Goal: Information Seeking & Learning: Learn about a topic

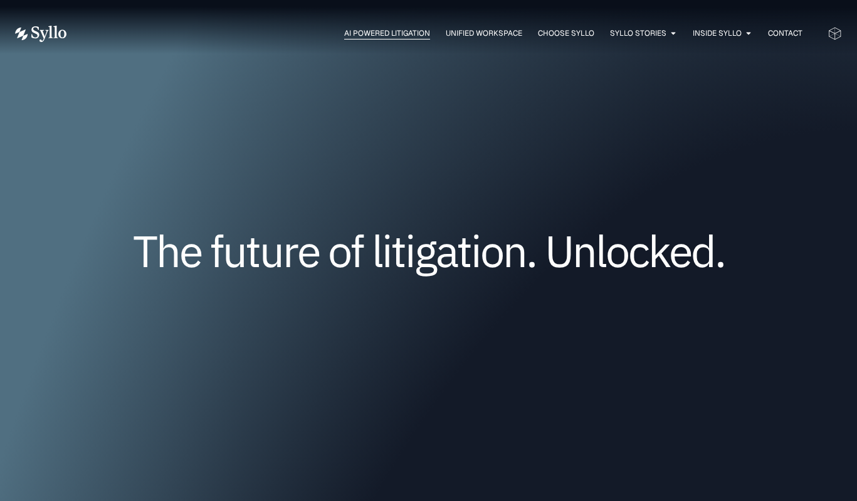
click at [379, 29] on span "AI Powered Litigation" at bounding box center [387, 33] width 86 height 11
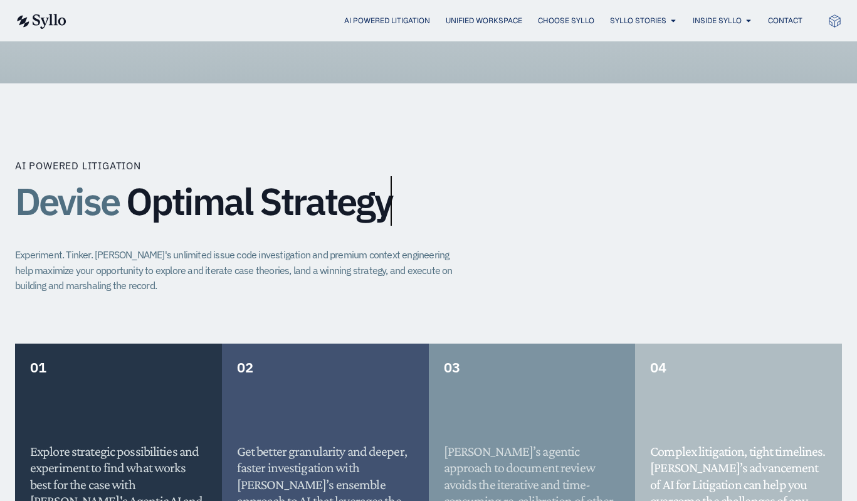
scroll to position [255, 0]
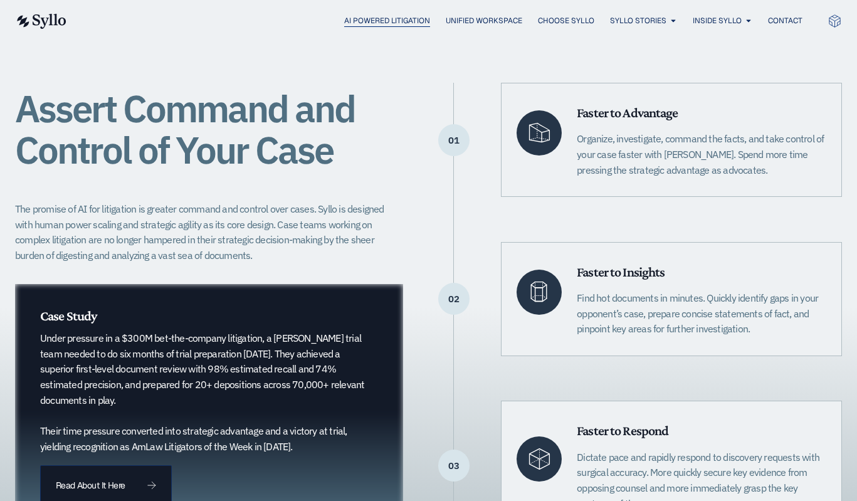
click at [367, 22] on span "AI Powered Litigation" at bounding box center [387, 20] width 86 height 11
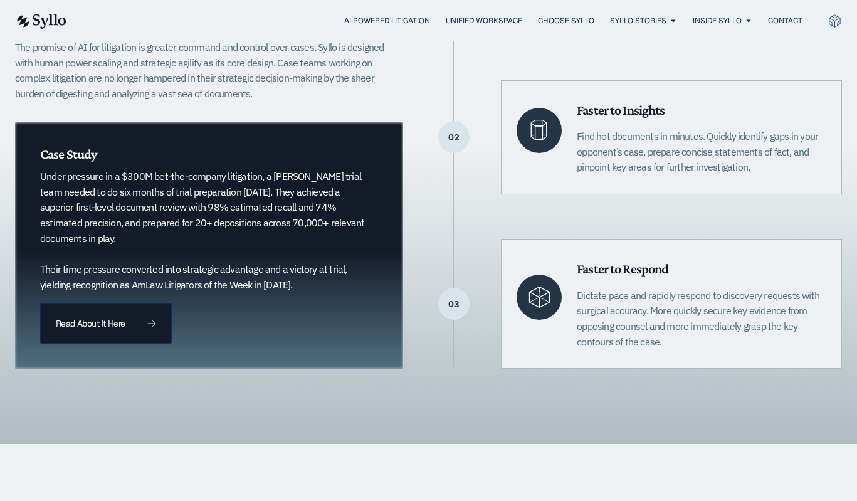
scroll to position [423, 0]
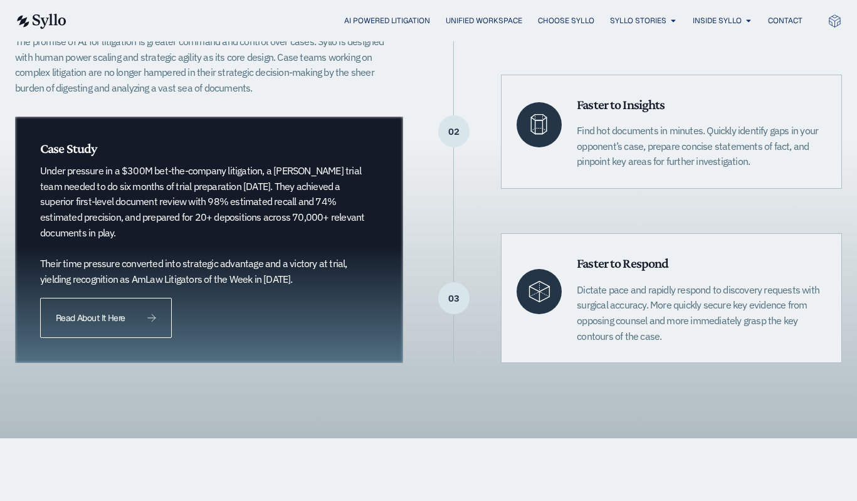
click at [76, 313] on span "Read About It Here" at bounding box center [90, 317] width 69 height 9
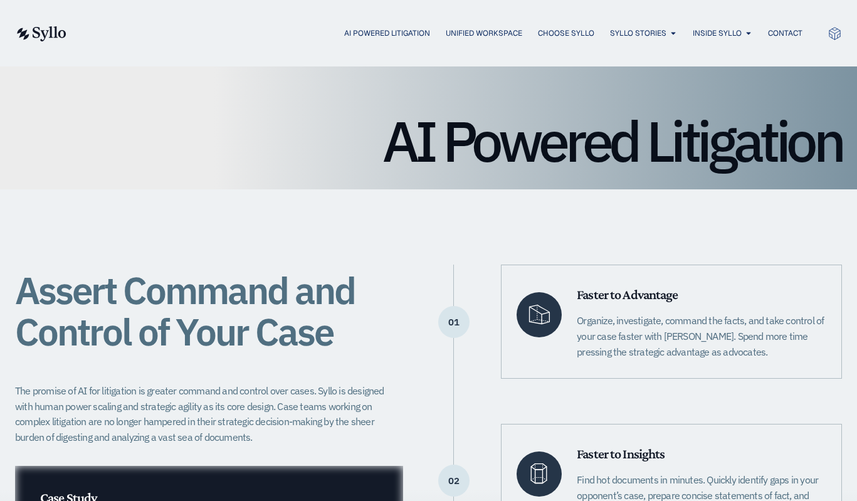
scroll to position [27, 0]
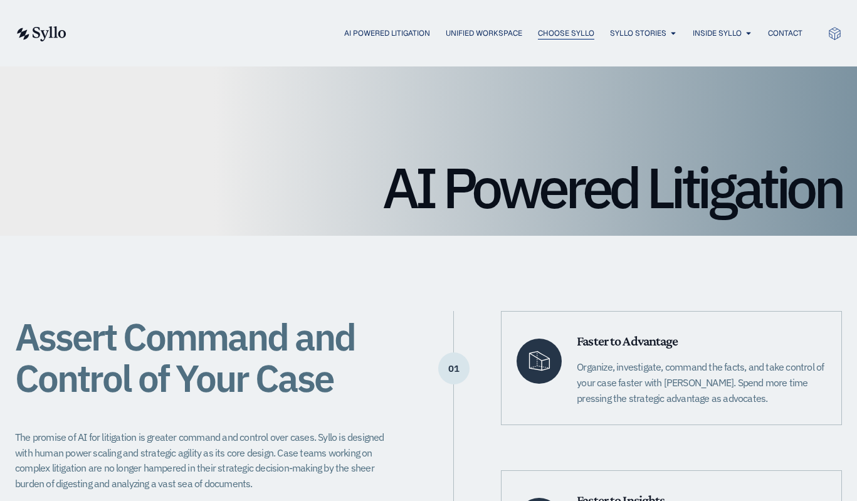
click at [572, 33] on span "Choose Syllo" at bounding box center [566, 33] width 56 height 11
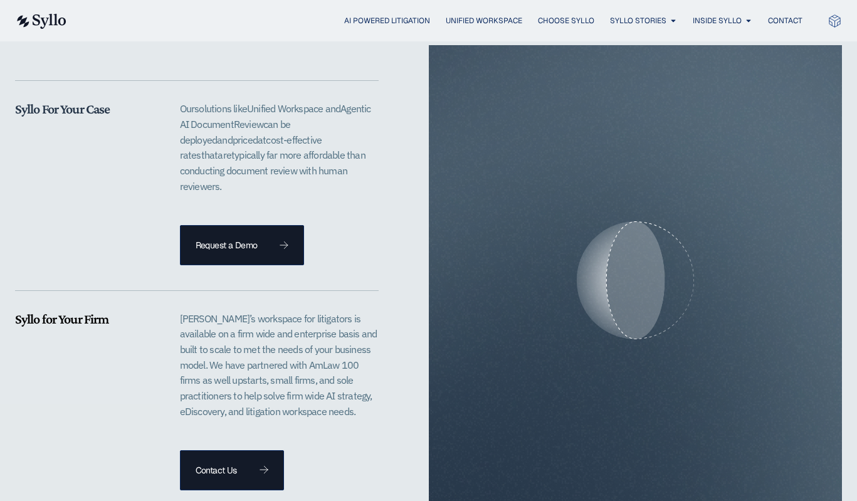
scroll to position [2635, 0]
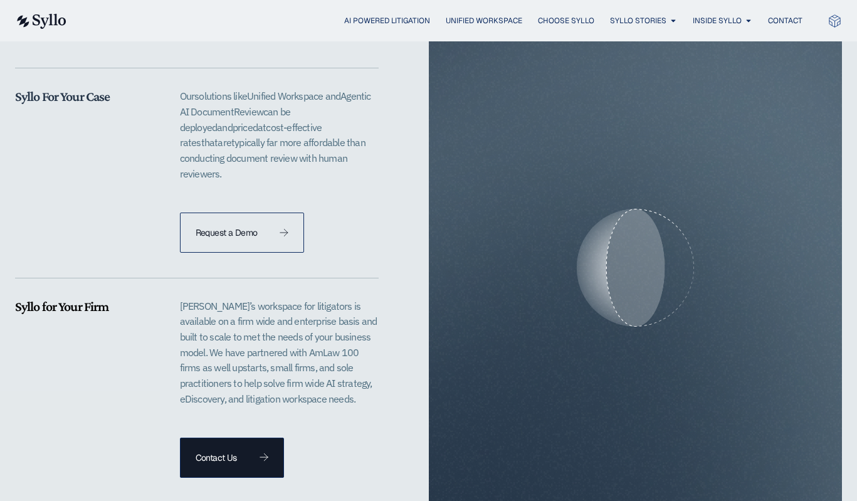
click at [239, 228] on span "Request a Demo" at bounding box center [227, 232] width 62 height 9
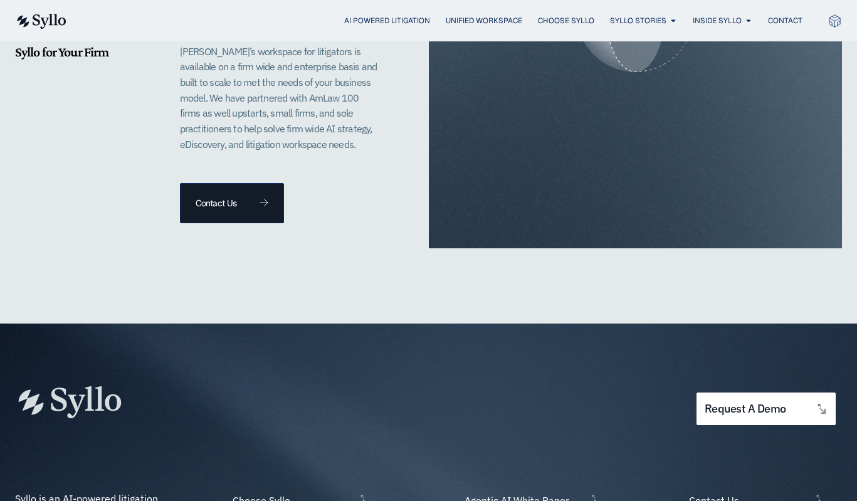
scroll to position [2892, 0]
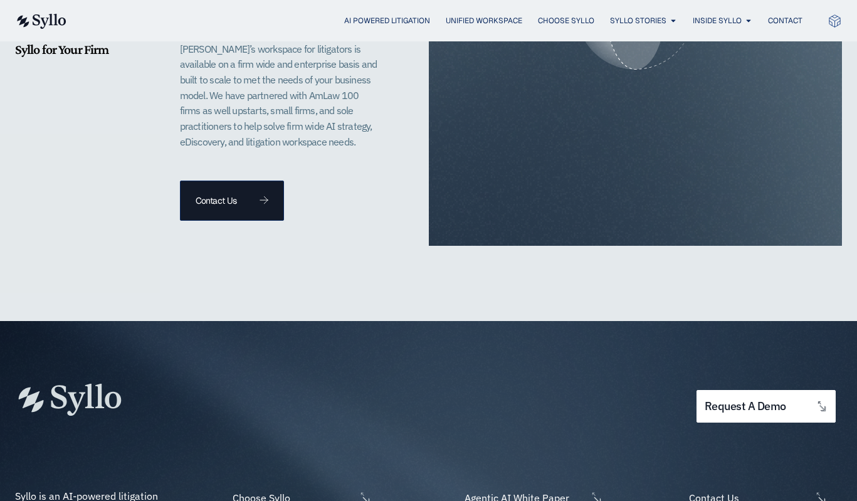
click at [151, 160] on div "Syllo for Your Firm" at bounding box center [89, 130] width 149 height 179
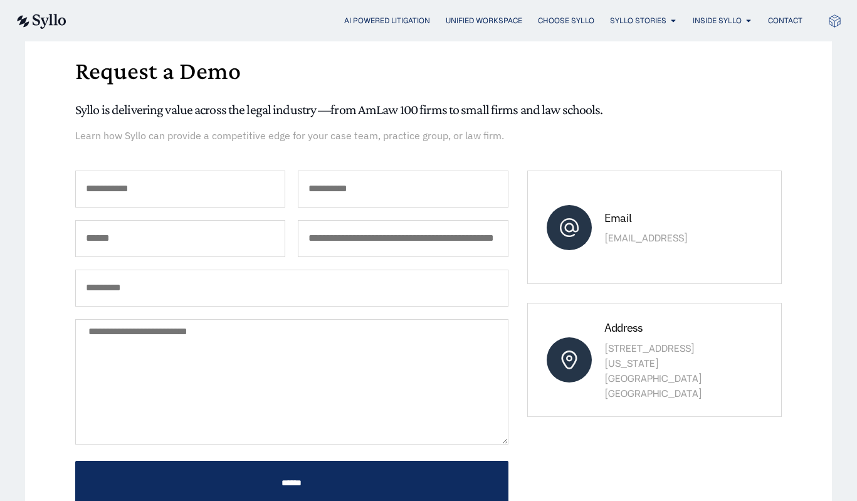
scroll to position [117, 0]
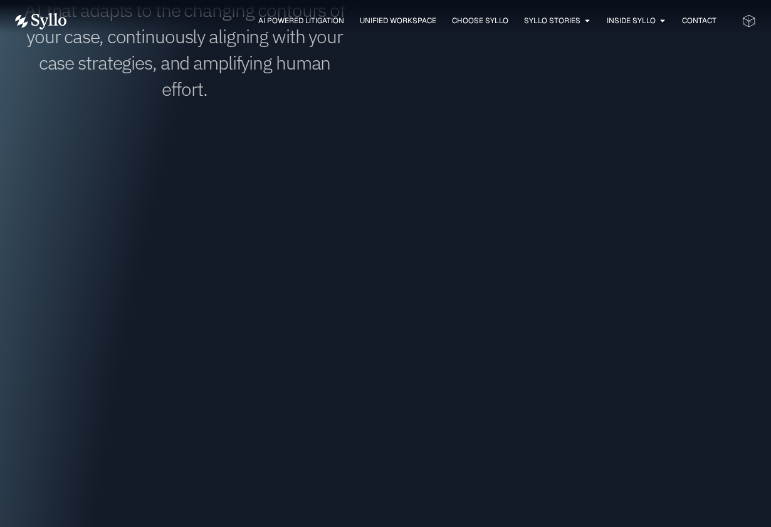
scroll to position [806, 0]
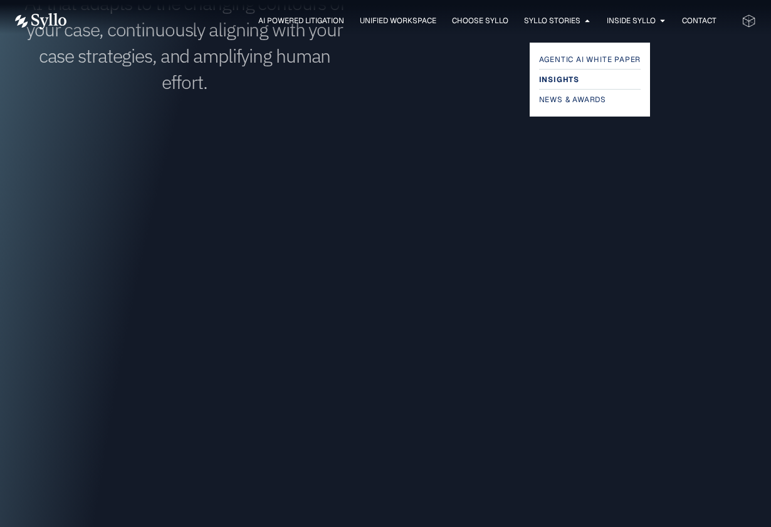
click at [559, 82] on span "Insights" at bounding box center [559, 79] width 40 height 15
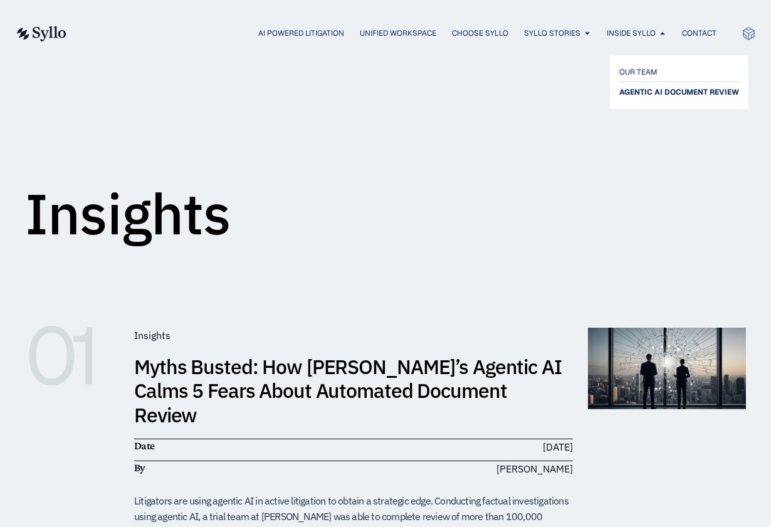
click at [633, 95] on span "AGENTIC AI DOCUMENT REVIEW" at bounding box center [679, 92] width 120 height 15
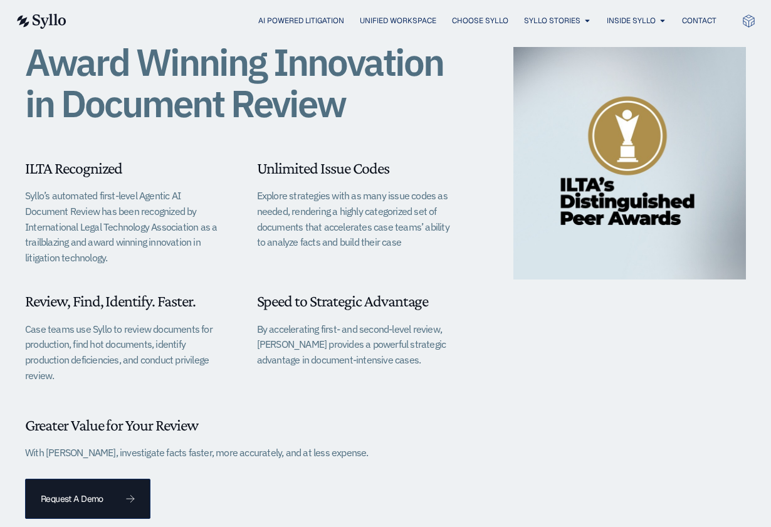
scroll to position [358, 0]
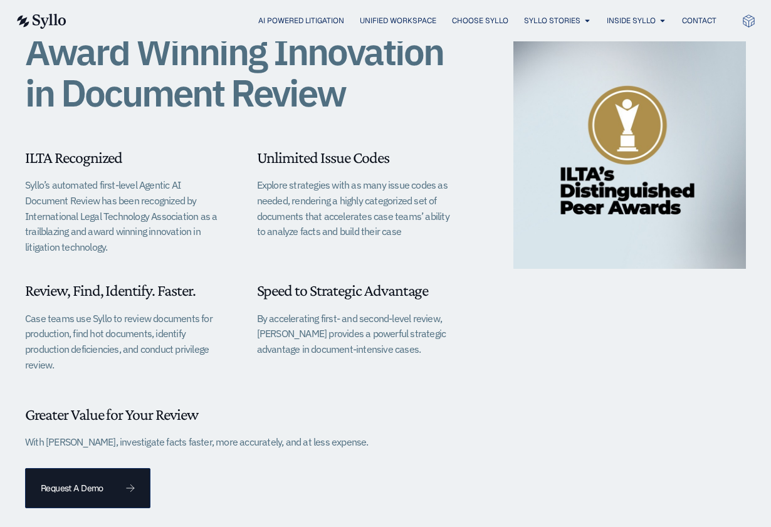
click at [300, 169] on div "Unlimited Issue Codes Explore strategies with as many issue codes as needed, re…" at bounding box center [357, 194] width 201 height 92
click at [297, 184] on p "Explore strategies with as many issue codes as needed, rendering a highly categ…" at bounding box center [357, 208] width 201 height 62
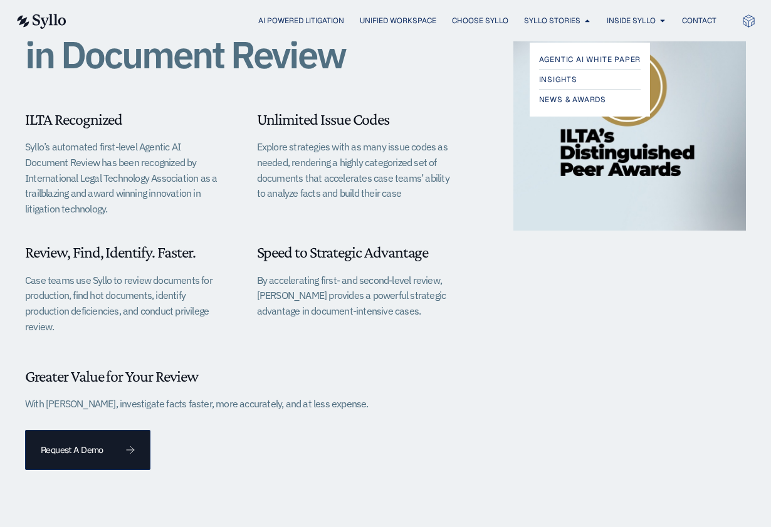
scroll to position [0, 0]
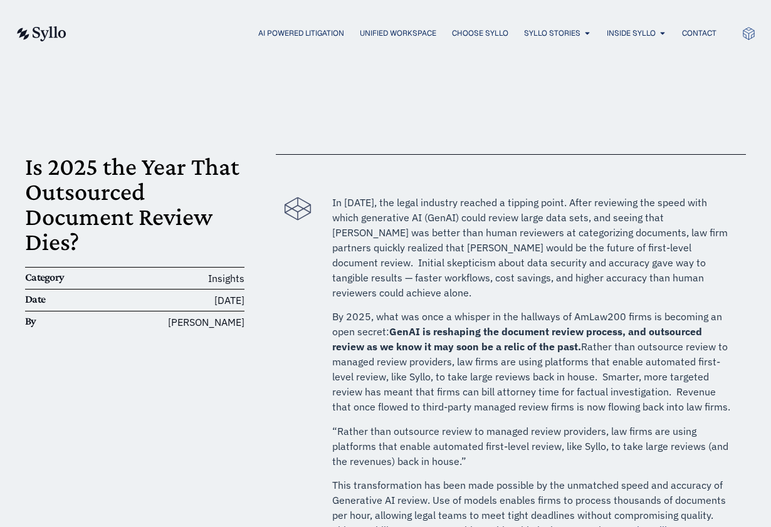
click at [374, 250] on p "In 2024, the legal industry reached a tipping point. After reviewing the speed …" at bounding box center [532, 247] width 401 height 105
click at [312, 28] on span "AI Powered Litigation" at bounding box center [301, 33] width 86 height 11
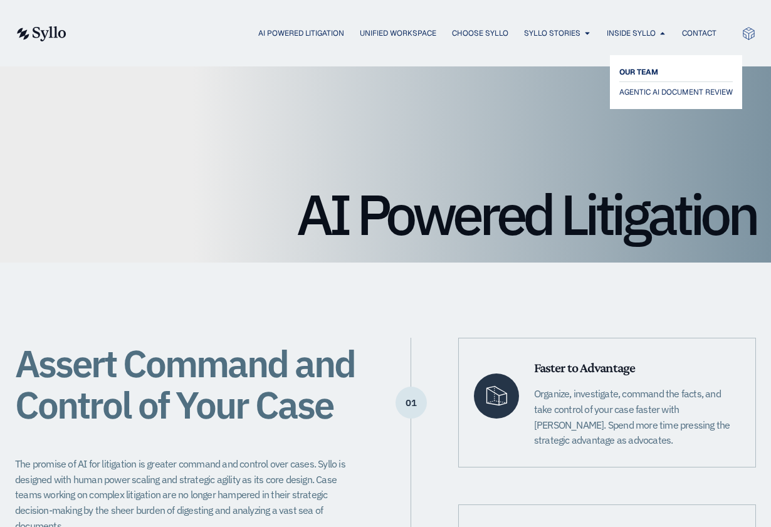
click at [631, 71] on span "OUR TEAM" at bounding box center [638, 72] width 39 height 15
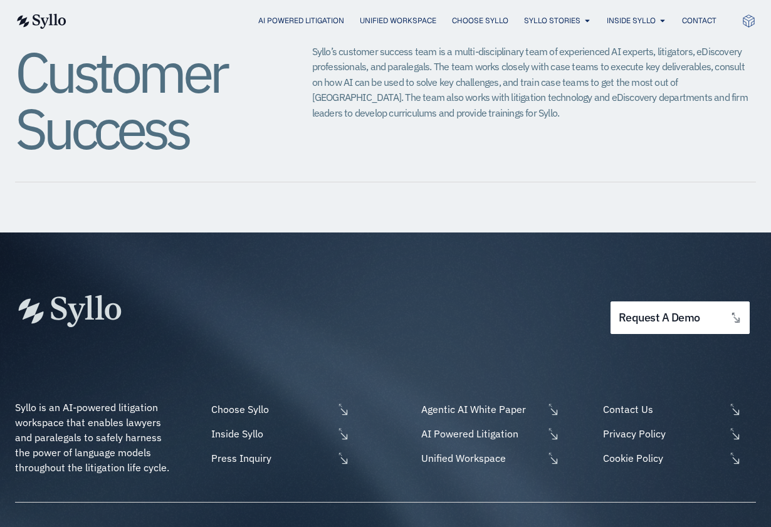
scroll to position [1674, 0]
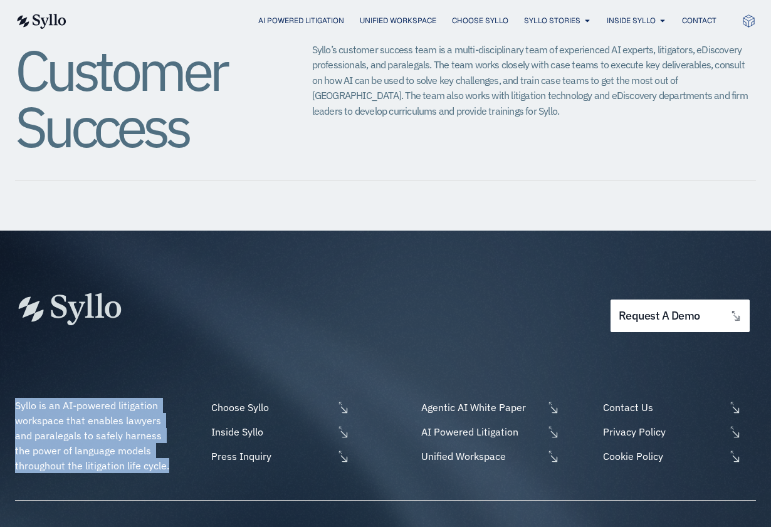
drag, startPoint x: 13, startPoint y: 308, endPoint x: 74, endPoint y: 383, distance: 96.2
click at [74, 383] on div "request a demo Syllo is an AI-powered litigation workspace that enables lawyers…" at bounding box center [385, 439] width 771 height 416
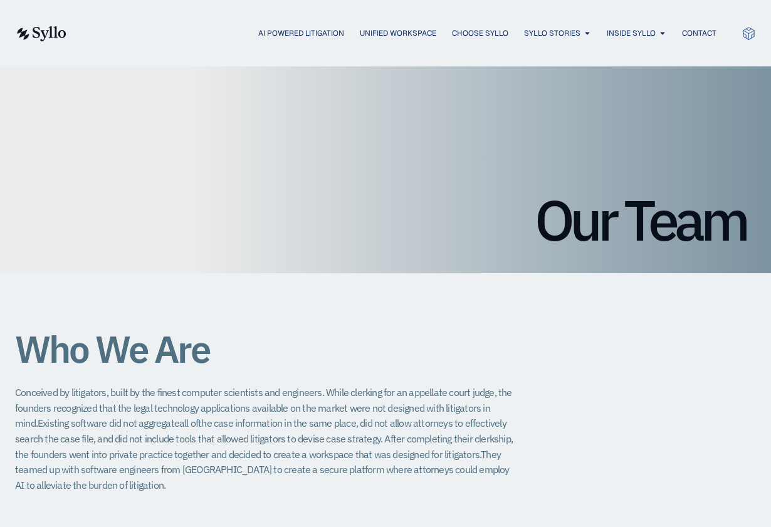
scroll to position [0, 0]
click at [306, 33] on span "AI Powered Litigation" at bounding box center [301, 33] width 86 height 11
click at [56, 31] on img at bounding box center [40, 33] width 51 height 15
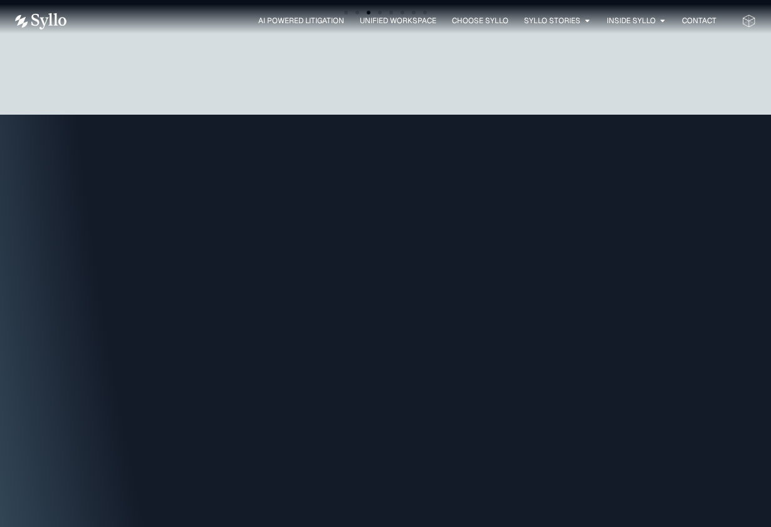
scroll to position [2379, 0]
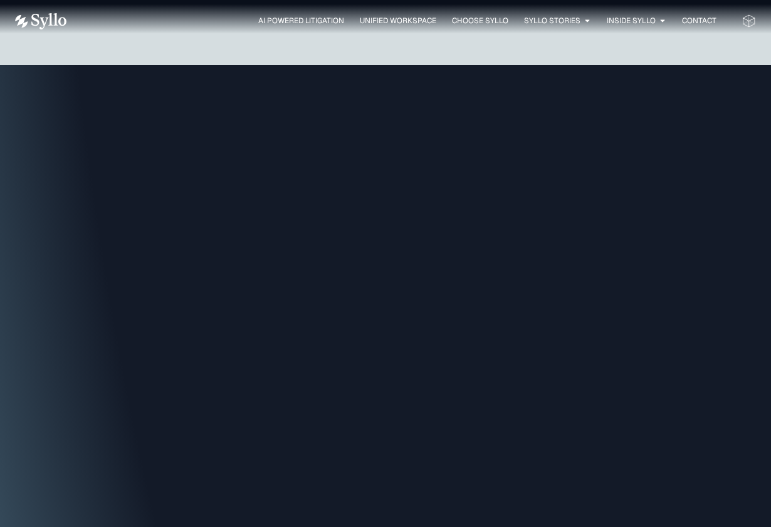
click at [424, 23] on span "Unified Workspace" at bounding box center [398, 20] width 76 height 11
